Goal: Information Seeking & Learning: Learn about a topic

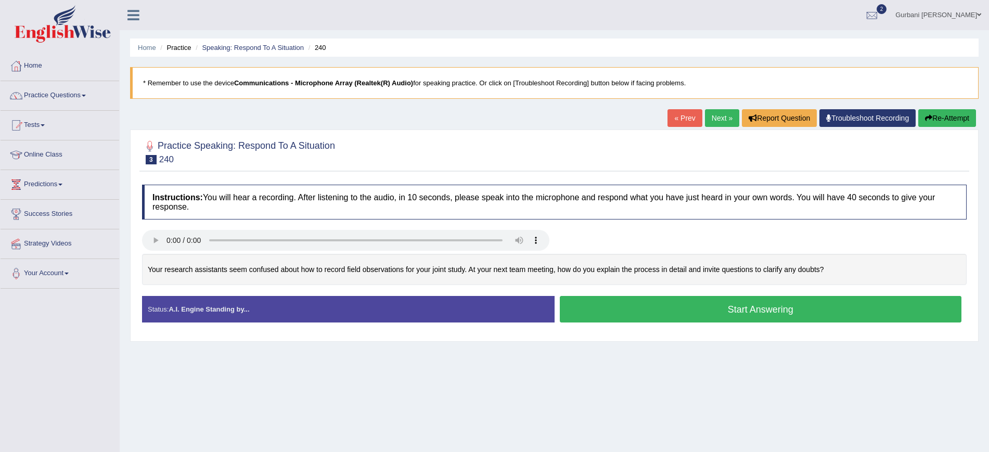
drag, startPoint x: 149, startPoint y: 273, endPoint x: 160, endPoint y: 252, distance: 23.8
click at [178, 268] on div "Your research assistants seem confused about how to record field observations f…" at bounding box center [554, 270] width 825 height 32
click at [187, 274] on div "Your research assistants seem confused about how to record field observations f…" at bounding box center [554, 270] width 825 height 32
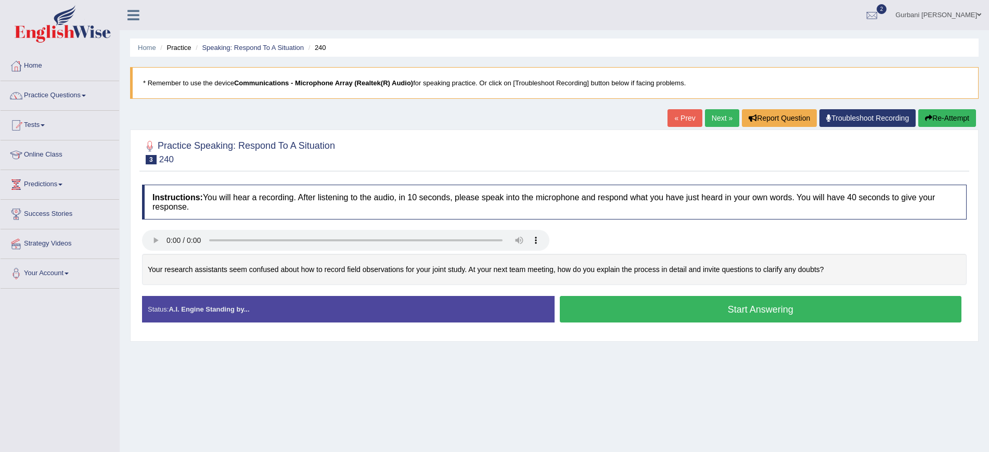
click at [187, 274] on div "Your research assistants seem confused about how to record field observations f…" at bounding box center [554, 270] width 825 height 32
click at [723, 119] on link "Next »" at bounding box center [722, 118] width 34 height 18
